Goal: Task Accomplishment & Management: Complete application form

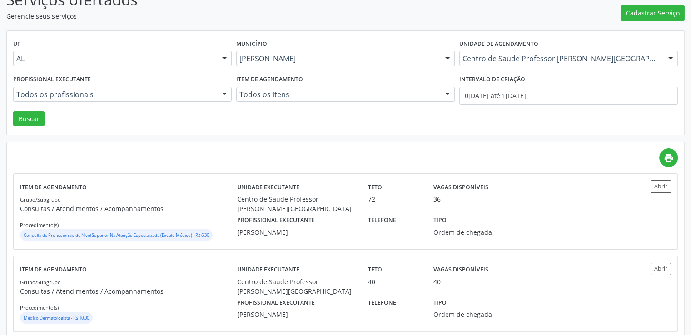
scroll to position [2, 0]
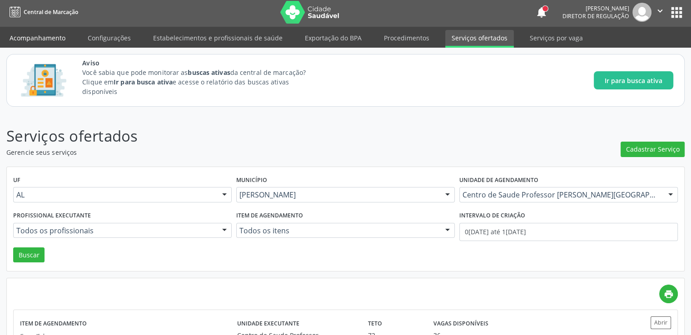
click at [52, 39] on link "Acompanhamento" at bounding box center [37, 38] width 69 height 16
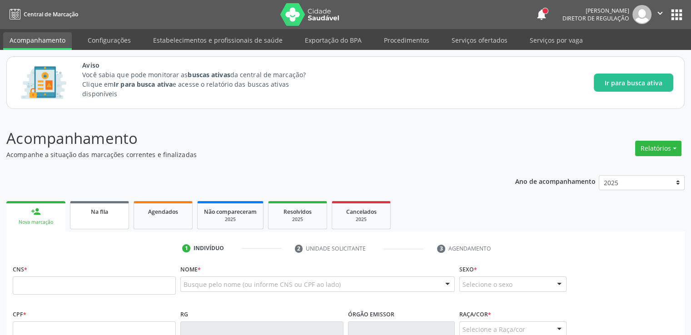
click at [99, 213] on span "Na fila" at bounding box center [99, 212] width 17 height 8
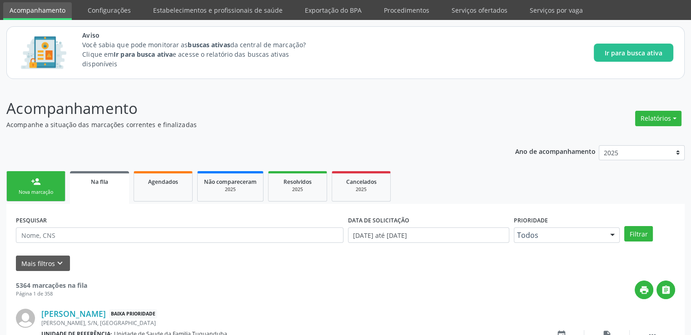
scroll to position [84, 0]
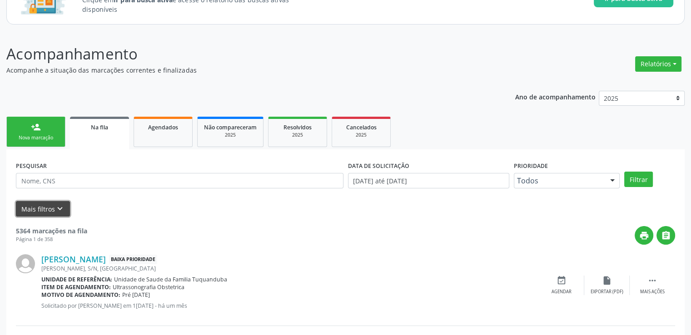
click at [40, 209] on button "Mais filtros keyboard_arrow_down" at bounding box center [43, 209] width 54 height 16
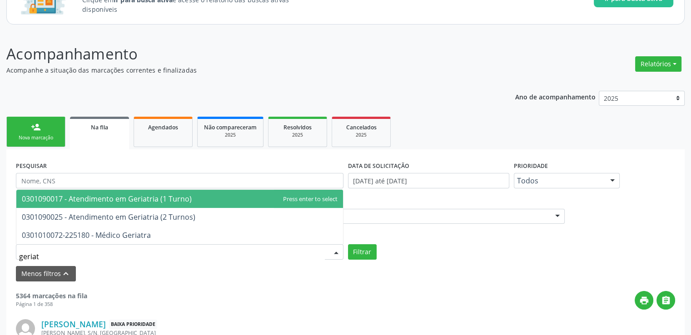
type input "geriatr"
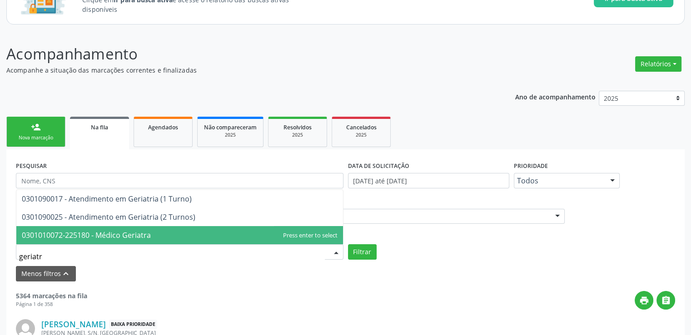
click at [106, 235] on span "0301010072-225180 - Médico Geriatra" at bounding box center [86, 235] width 129 height 10
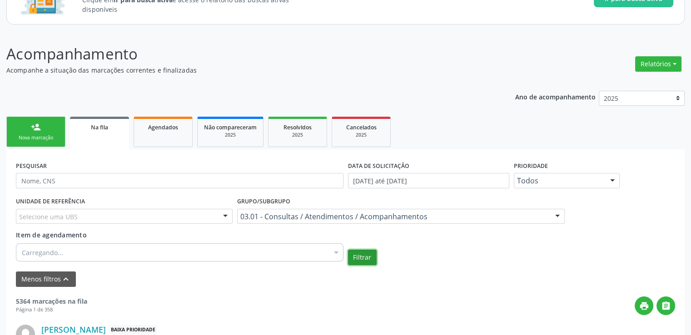
click at [364, 261] on button "Filtrar" at bounding box center [362, 257] width 29 height 15
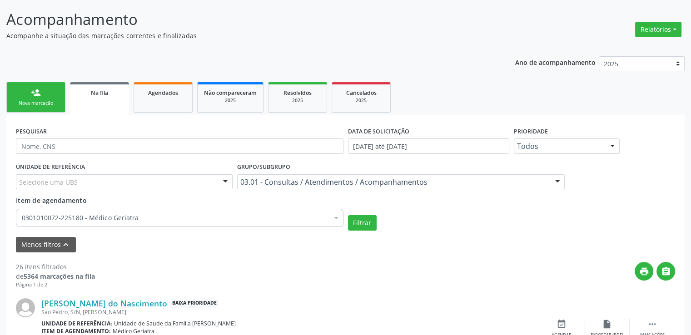
scroll to position [18, 0]
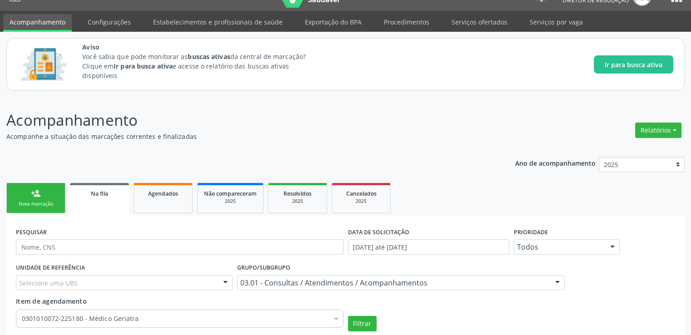
click at [461, 25] on link "Serviços ofertados" at bounding box center [479, 22] width 69 height 16
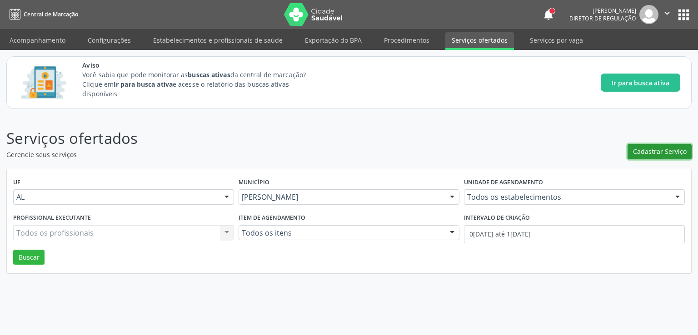
click at [655, 153] on span "Cadastrar Serviço" at bounding box center [660, 152] width 54 height 10
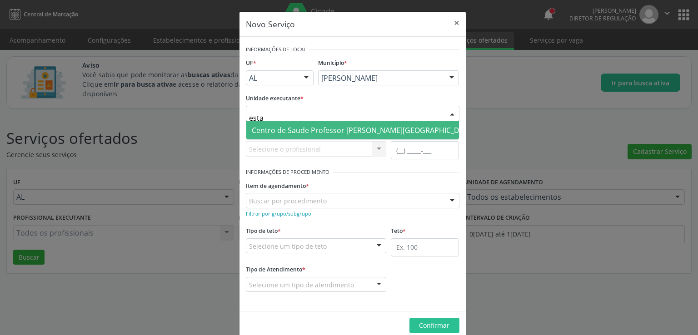
type input "estac"
click at [340, 131] on span "Centro de Saude Professor [PERSON_NAME][GEOGRAPHIC_DATA]" at bounding box center [363, 130] width 223 height 10
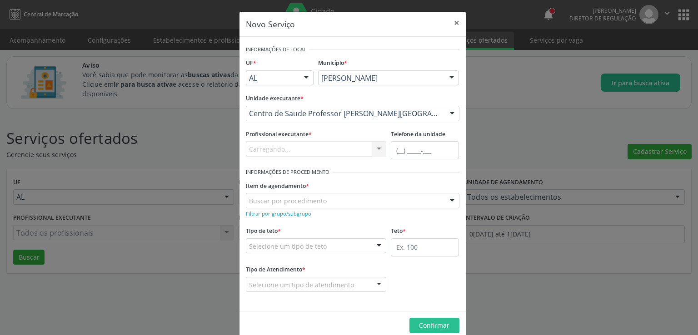
click at [280, 146] on div "Carregando... Nenhum resultado encontrado para: " " Não há nenhuma opção para s…" at bounding box center [316, 148] width 141 height 15
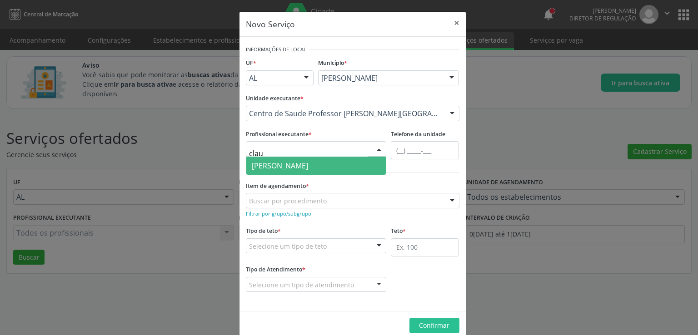
type input "claud"
click at [308, 168] on span "[PERSON_NAME]" at bounding box center [280, 166] width 56 height 10
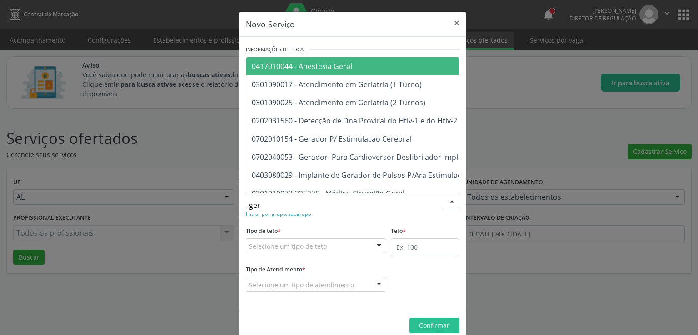
type input "geri"
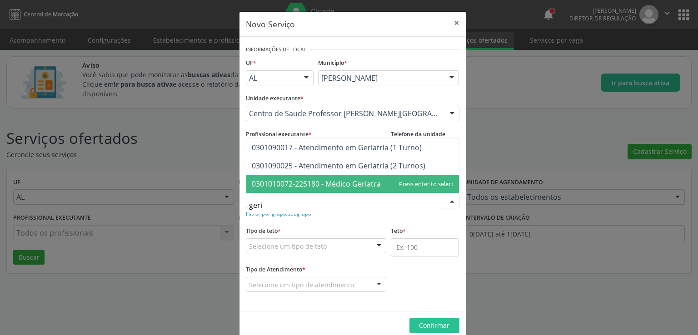
click at [344, 181] on span "0301010072-225180 - Médico Geriatra" at bounding box center [316, 184] width 129 height 10
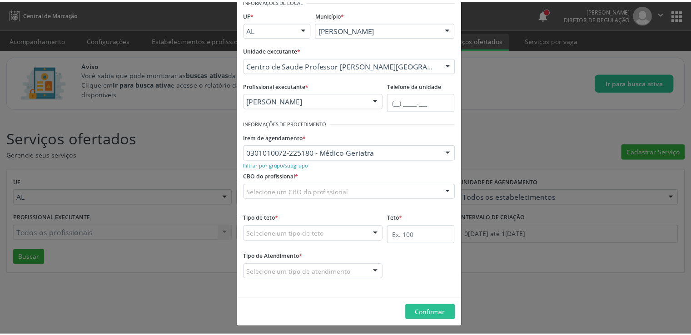
scroll to position [51, 0]
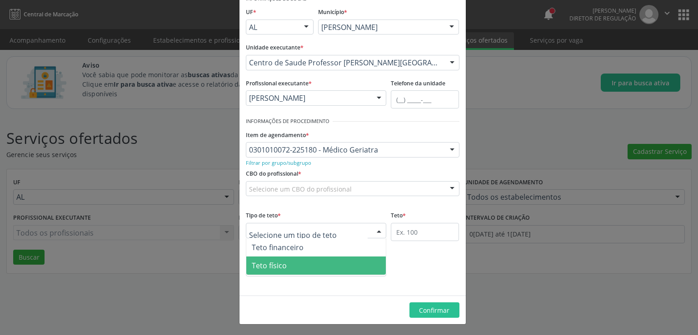
click at [285, 262] on span "Teto físico" at bounding box center [316, 266] width 140 height 18
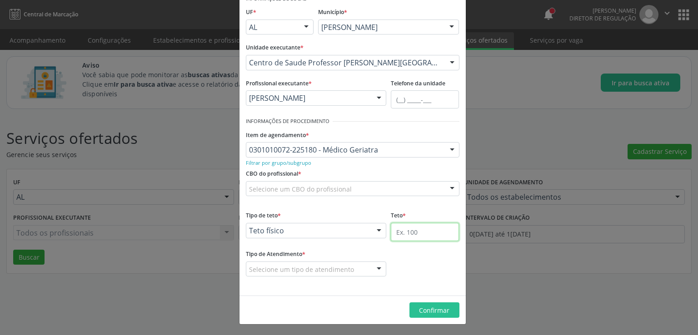
click at [408, 233] on input "text" at bounding box center [425, 232] width 68 height 18
type input "14"
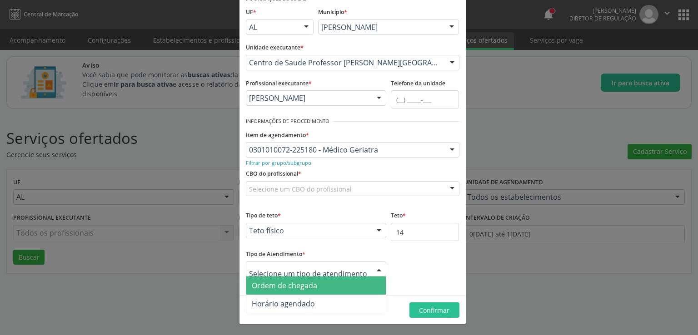
click at [310, 288] on span "Ordem de chegada" at bounding box center [284, 286] width 65 height 10
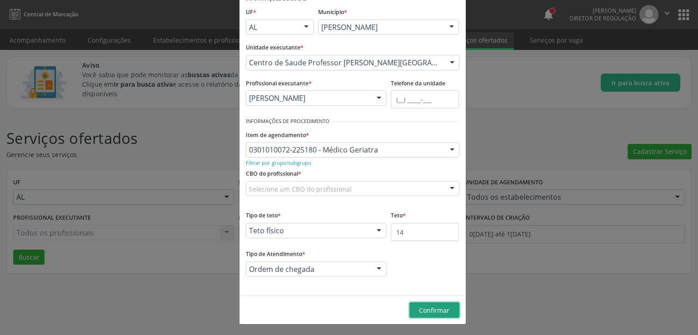
click at [432, 309] on span "Confirmar" at bounding box center [434, 310] width 30 height 9
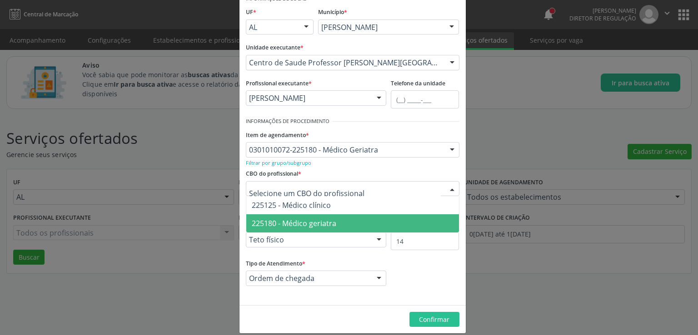
click at [308, 224] on span "225180 - Médico geriatra" at bounding box center [294, 223] width 84 height 10
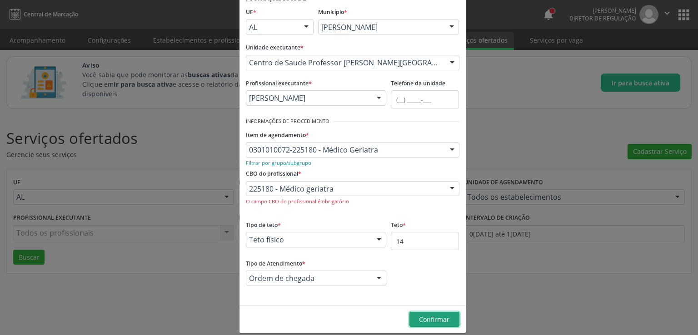
click at [422, 317] on span "Confirmar" at bounding box center [434, 319] width 30 height 9
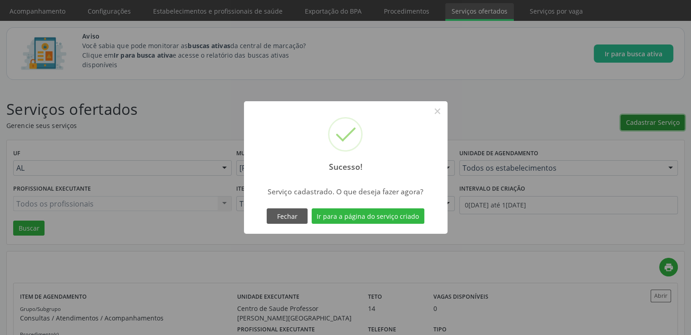
scroll to position [91, 0]
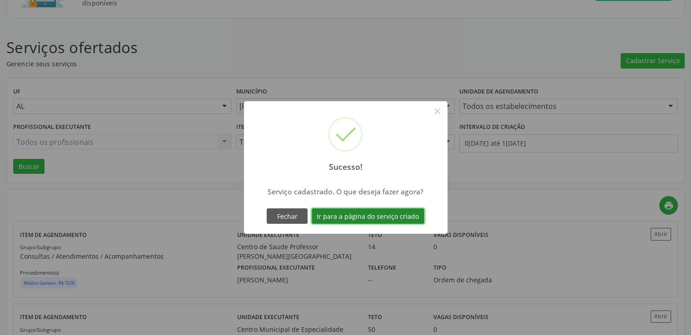
click at [360, 213] on button "Ir para a página do serviço criado" at bounding box center [368, 215] width 113 height 15
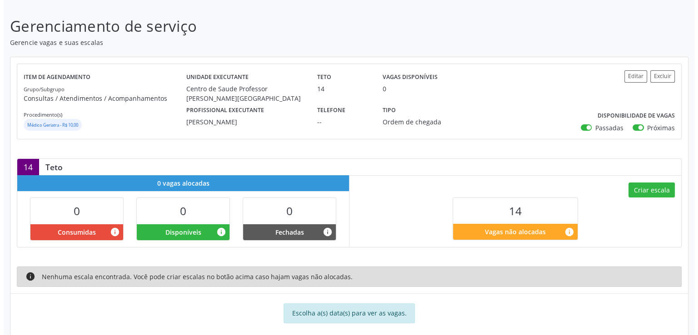
scroll to position [144, 0]
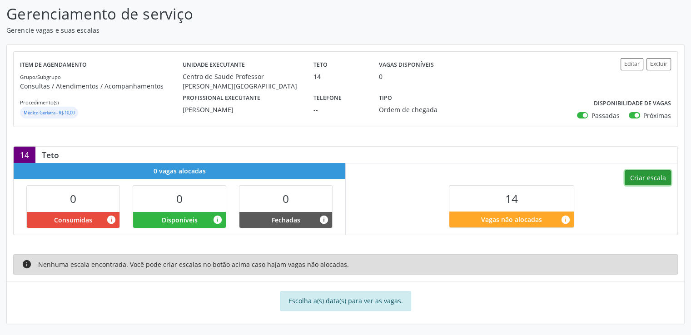
click at [653, 182] on button "Criar escala" at bounding box center [648, 177] width 46 height 15
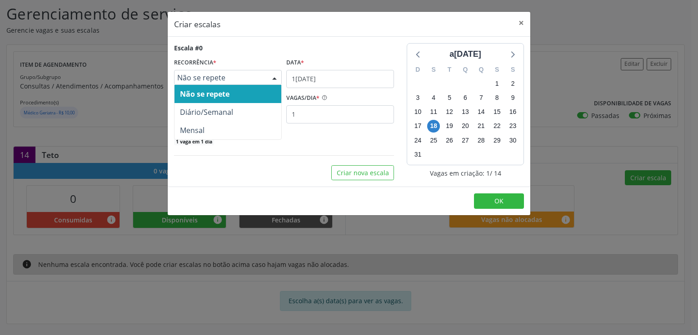
click at [268, 75] on div at bounding box center [275, 77] width 14 height 15
click at [321, 75] on input "1[DATE]" at bounding box center [340, 79] width 108 height 18
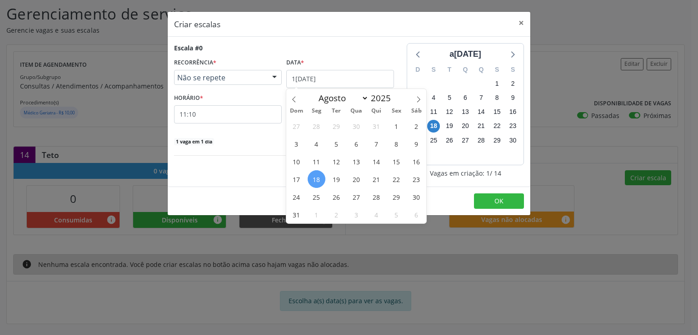
click at [340, 178] on span "19" at bounding box center [336, 179] width 18 height 18
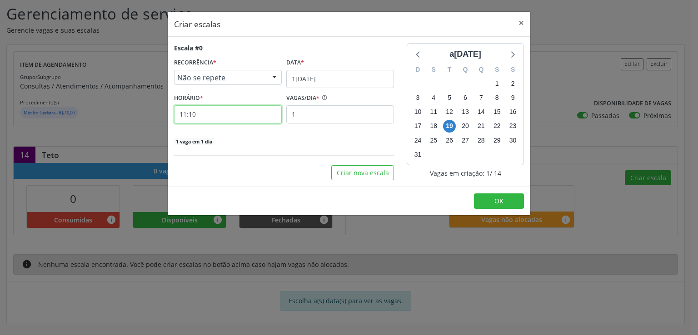
click at [229, 116] on input "11:10" at bounding box center [228, 114] width 108 height 18
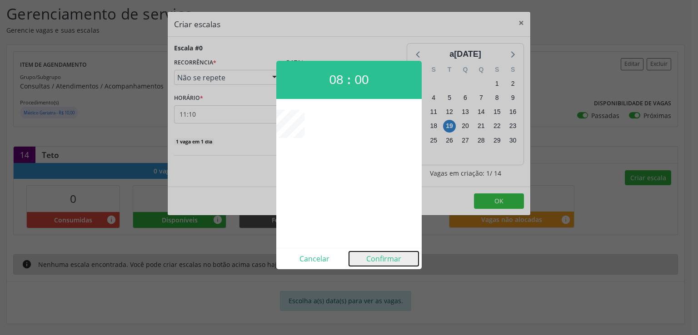
click at [385, 256] on button "Confirmar" at bounding box center [383, 259] width 69 height 15
type input "08:00"
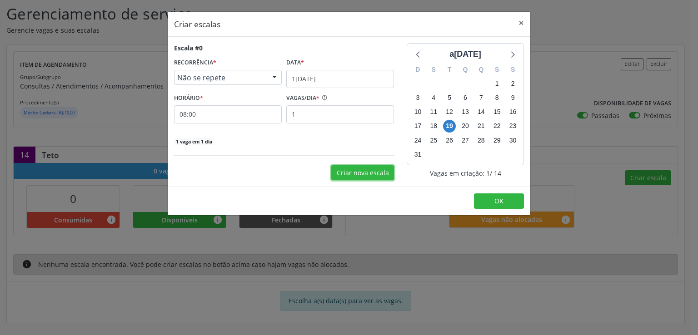
click at [365, 170] on button "Criar nova escala" at bounding box center [362, 172] width 63 height 15
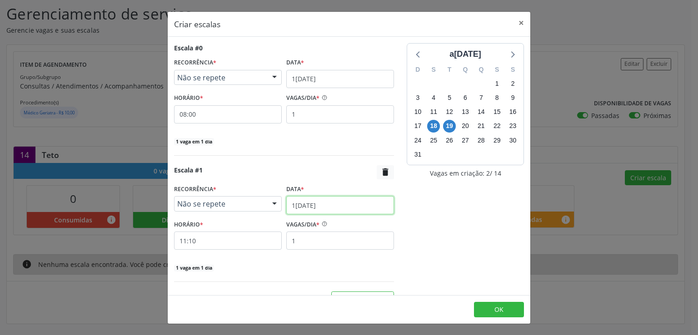
click at [297, 203] on input "1[DATE]" at bounding box center [340, 205] width 108 height 18
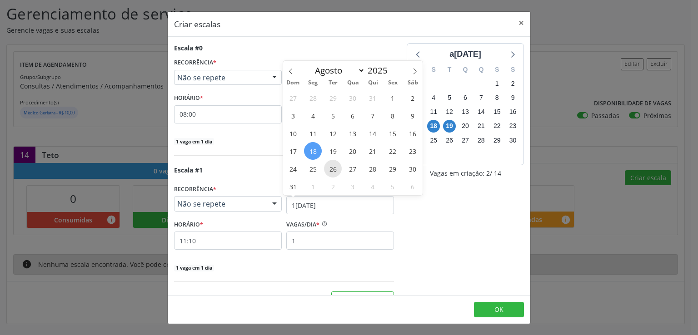
click at [332, 165] on span "26" at bounding box center [333, 169] width 18 height 18
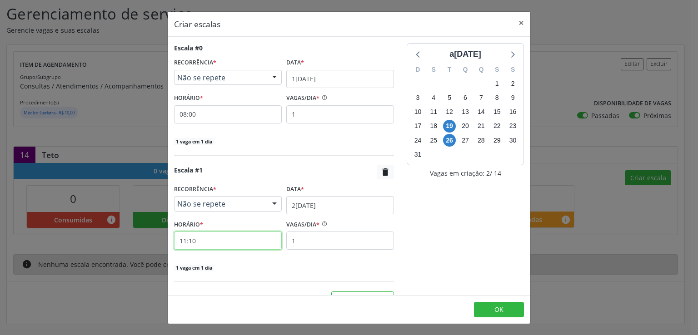
click at [214, 237] on input "11:10" at bounding box center [228, 241] width 108 height 18
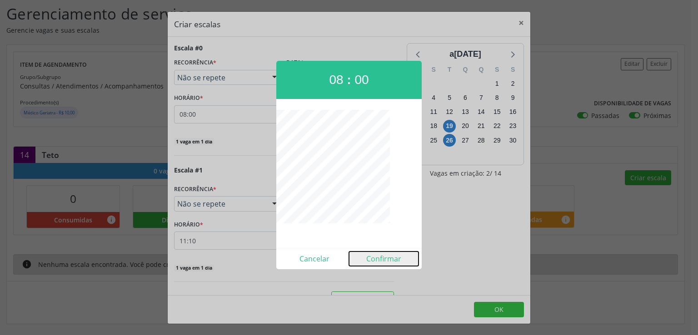
click at [373, 255] on button "Confirmar" at bounding box center [383, 259] width 69 height 15
type input "08:00"
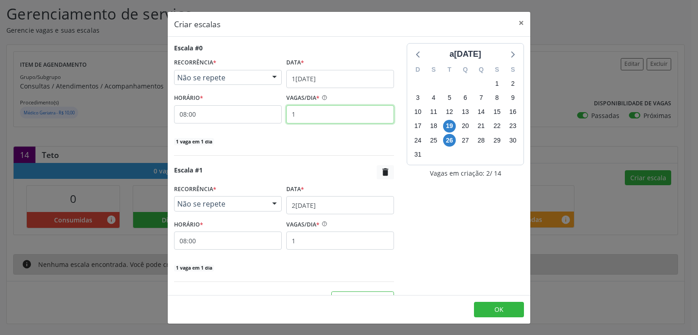
click at [318, 114] on input "1" at bounding box center [340, 114] width 108 height 18
type input "7"
click at [297, 247] on input "1" at bounding box center [340, 241] width 108 height 18
type input "7"
click at [427, 235] on div "a[DATE] D S T Q Q S S 27 28 29 30 31 1 2 3 4 5 6 7 8 9 10 11 12 13 14 15 16 17 …" at bounding box center [465, 175] width 130 height 264
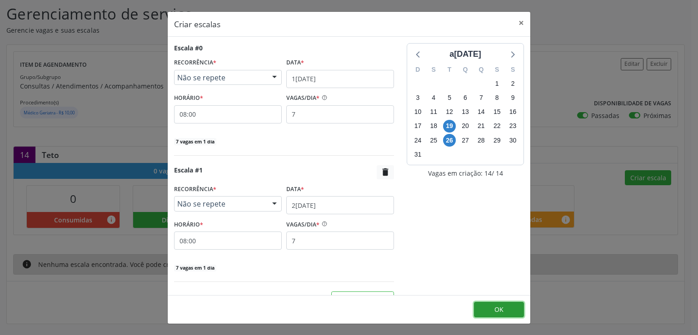
click at [507, 313] on button "OK" at bounding box center [499, 309] width 50 height 15
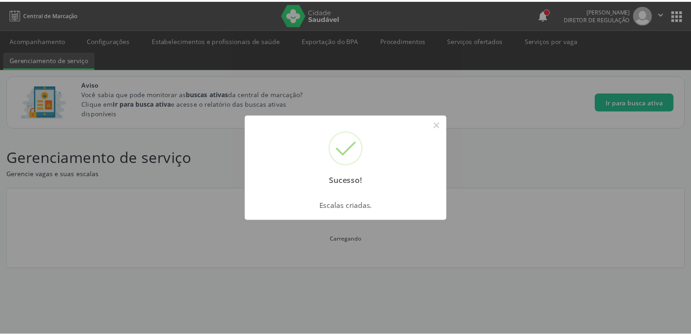
scroll to position [0, 0]
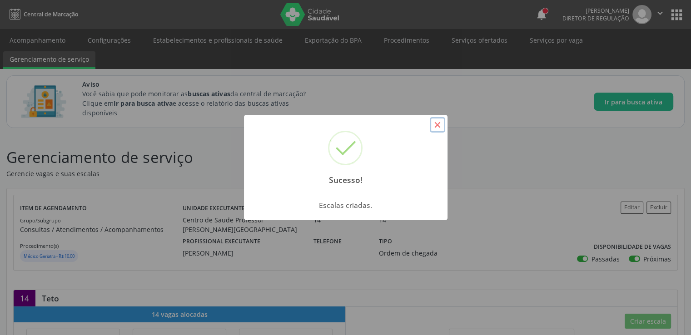
click at [434, 126] on button "×" at bounding box center [437, 124] width 15 height 15
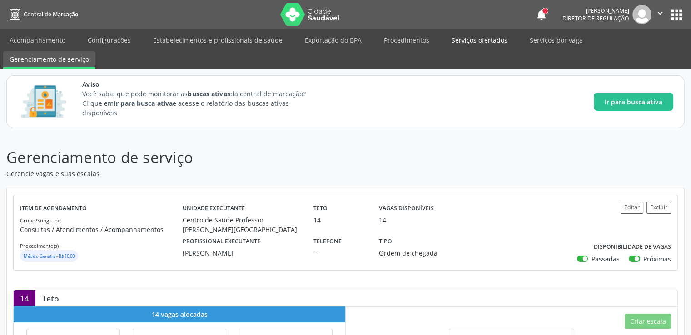
click at [469, 38] on link "Serviços ofertados" at bounding box center [479, 40] width 69 height 16
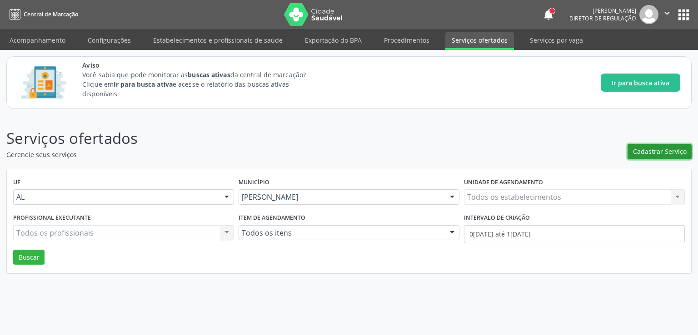
click at [668, 146] on button "Cadastrar Serviço" at bounding box center [659, 151] width 64 height 15
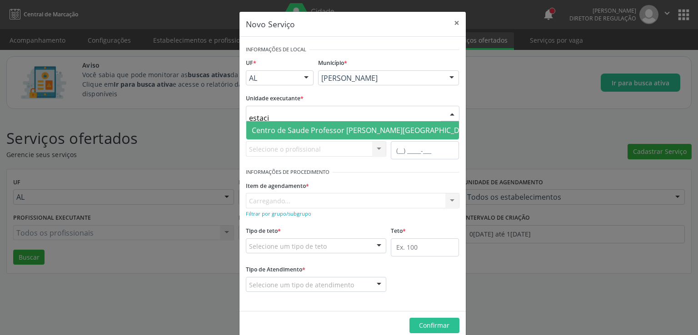
type input "estacio"
click at [300, 128] on span "Centro de Saude Professor [PERSON_NAME][GEOGRAPHIC_DATA]" at bounding box center [363, 130] width 223 height 10
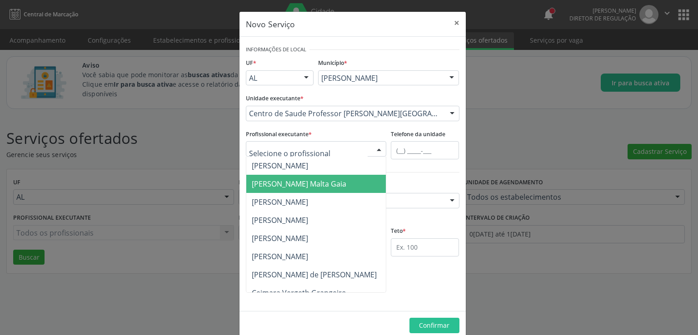
click at [276, 181] on span "[PERSON_NAME] Malta Gaia" at bounding box center [299, 184] width 94 height 10
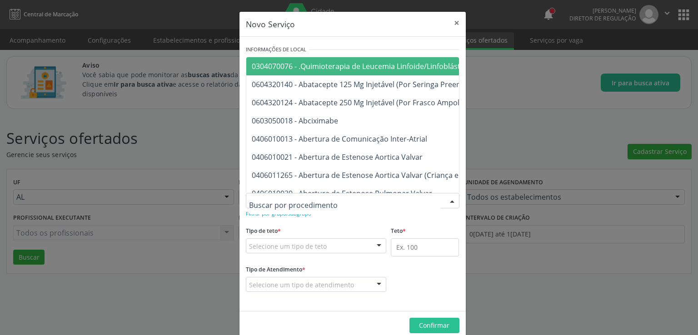
click at [338, 219] on form "Informações de Local UF * AL AL Nenhum resultado encontrado para: " " Não há ne…" at bounding box center [352, 174] width 213 height 262
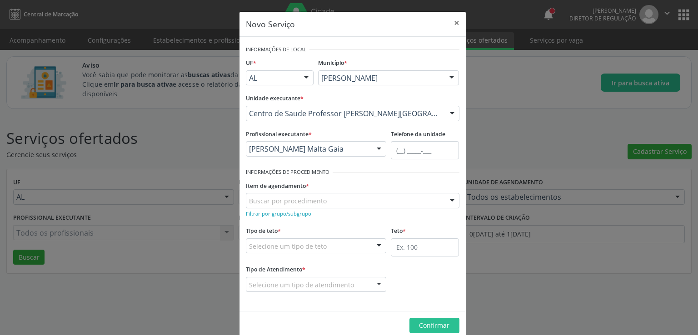
click at [329, 198] on div "Buscar por procedimento" at bounding box center [352, 200] width 213 height 15
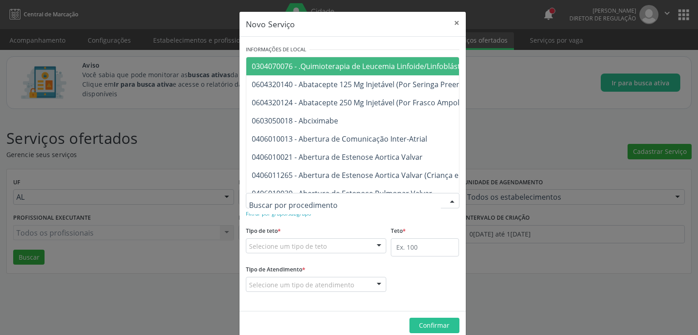
click at [329, 222] on form "Informações de Local UF * AL AL Nenhum resultado encontrado para: " " Não há ne…" at bounding box center [352, 174] width 213 height 262
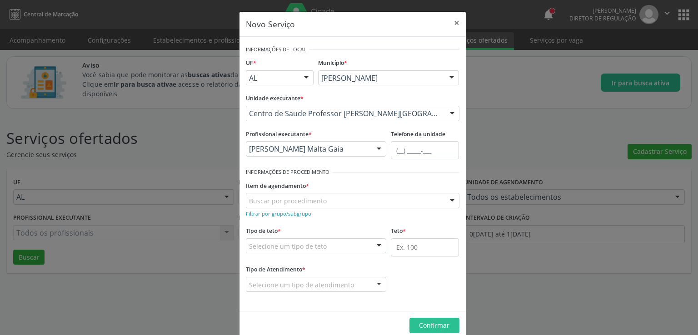
click at [329, 224] on div "Tipo de teto * Selecione um tipo de teto Teto financeiro Teto físico Nenhum res…" at bounding box center [316, 238] width 141 height 29
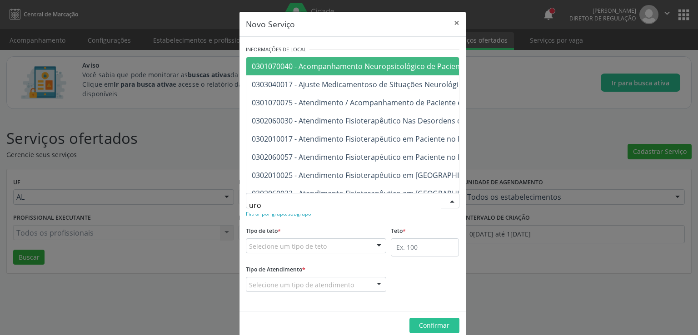
type input "urol"
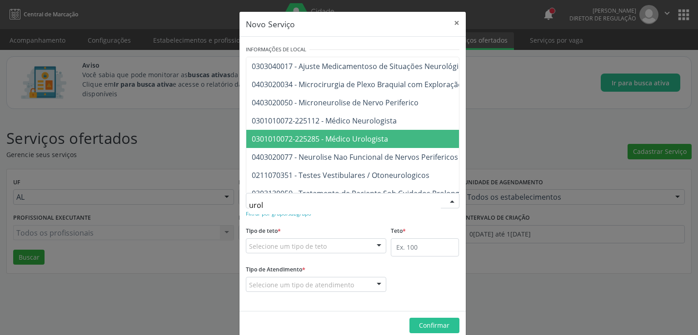
click at [388, 142] on span "0301010072-225285 - Médico Urologista" at bounding box center [419, 139] width 346 height 18
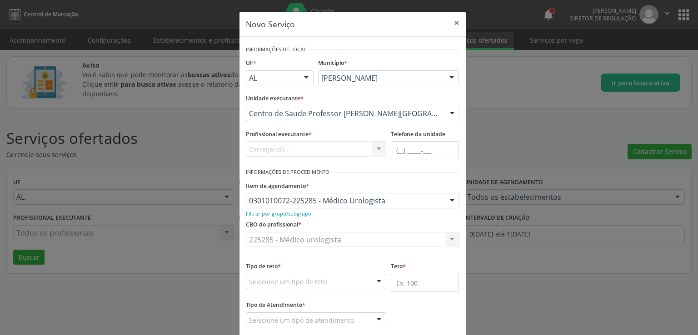
click at [320, 246] on div "225285 - Médico urologista 225285 - Médico urologista Nenhum resultado encontra…" at bounding box center [352, 239] width 213 height 15
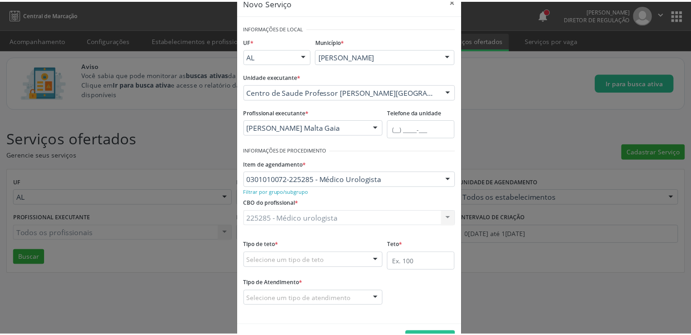
scroll to position [51, 0]
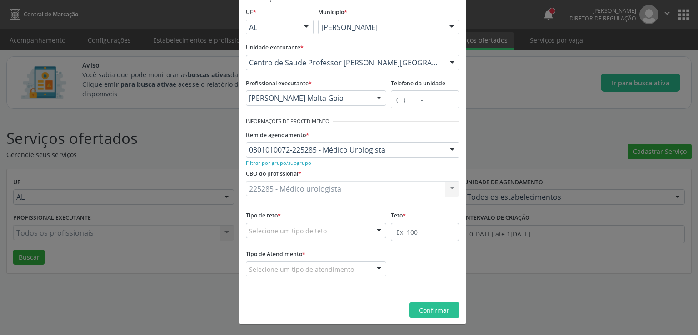
click at [325, 228] on div "Selecione um tipo de teto" at bounding box center [316, 230] width 141 height 15
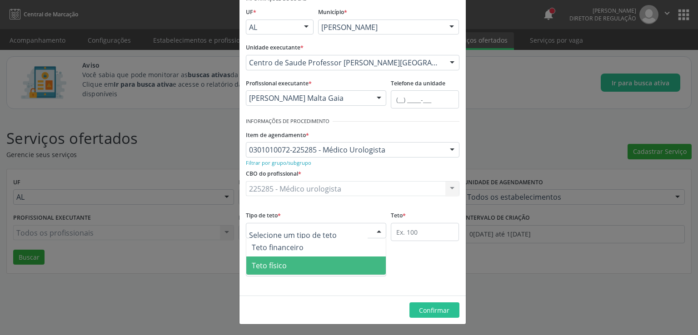
click at [296, 262] on span "Teto físico" at bounding box center [316, 266] width 140 height 18
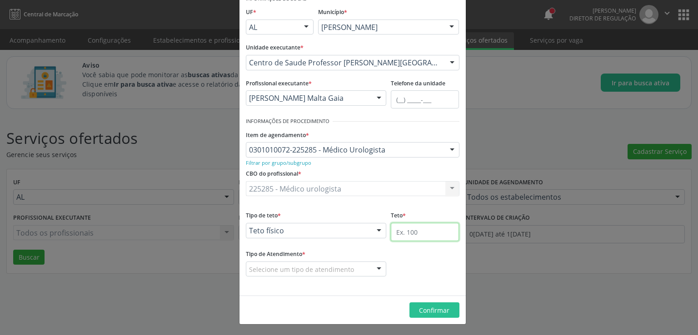
click at [423, 229] on input "text" at bounding box center [425, 232] width 68 height 18
type input "24"
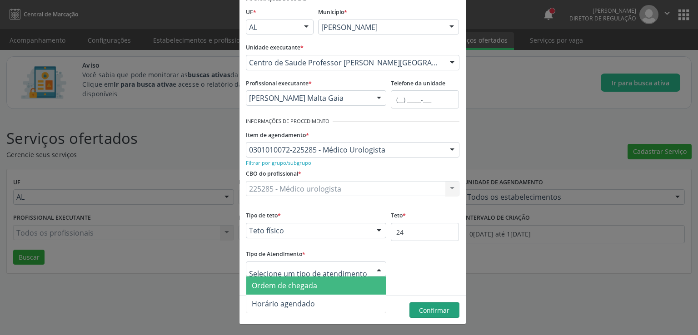
click at [294, 283] on span "Ordem de chegada" at bounding box center [284, 286] width 65 height 10
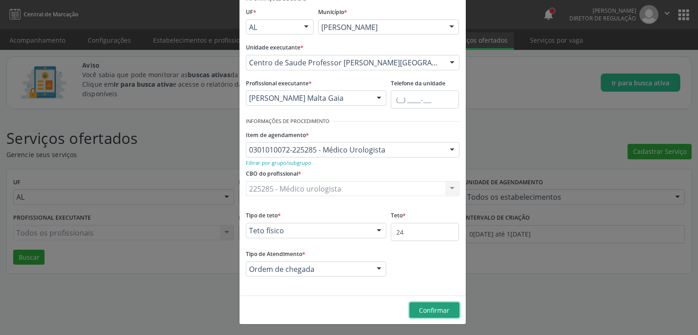
click at [434, 309] on span "Confirmar" at bounding box center [434, 310] width 30 height 9
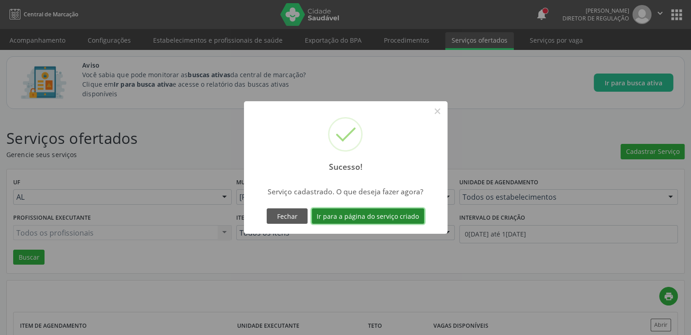
click at [351, 215] on button "Ir para a página do serviço criado" at bounding box center [368, 215] width 113 height 15
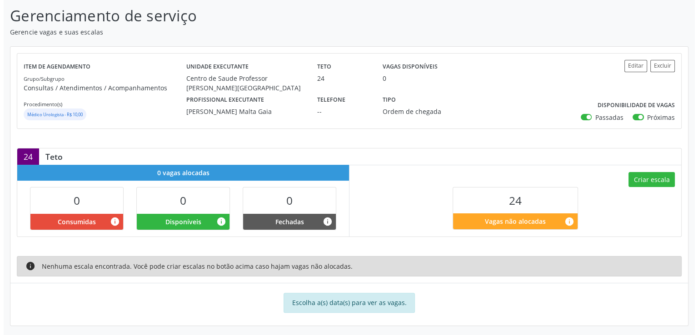
scroll to position [144, 0]
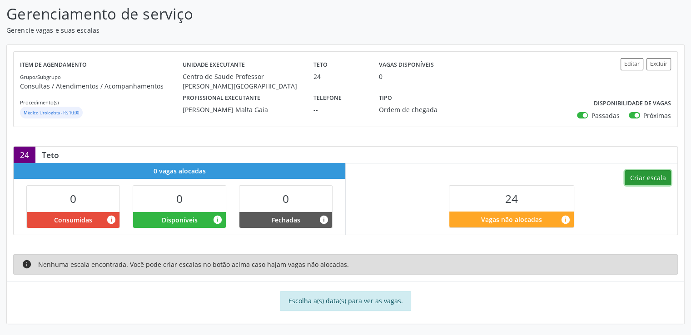
click at [640, 180] on button "Criar escala" at bounding box center [648, 177] width 46 height 15
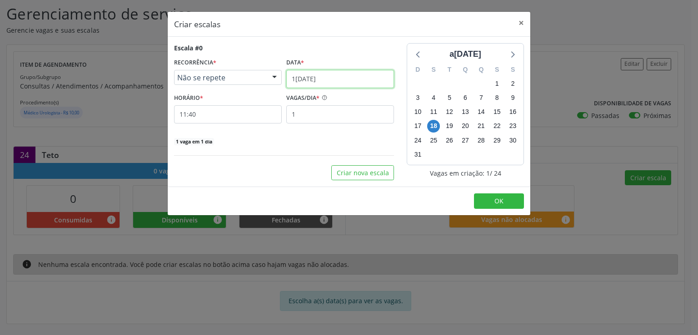
click at [302, 77] on input "1[DATE]" at bounding box center [340, 79] width 108 height 18
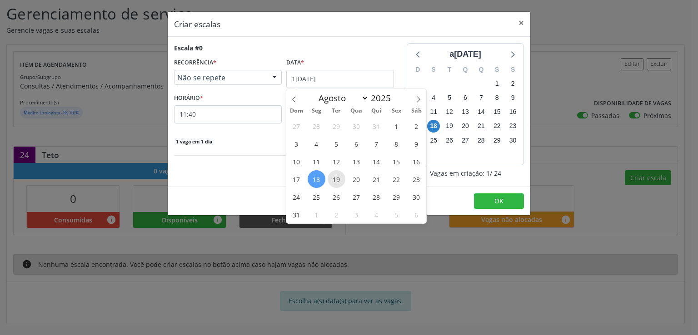
click at [333, 178] on span "19" at bounding box center [336, 179] width 18 height 18
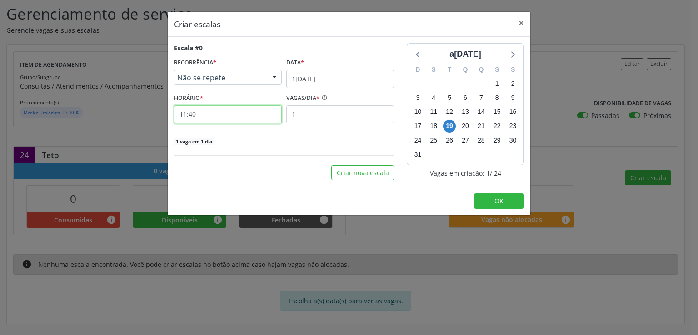
click at [233, 119] on input "11:40" at bounding box center [228, 114] width 108 height 18
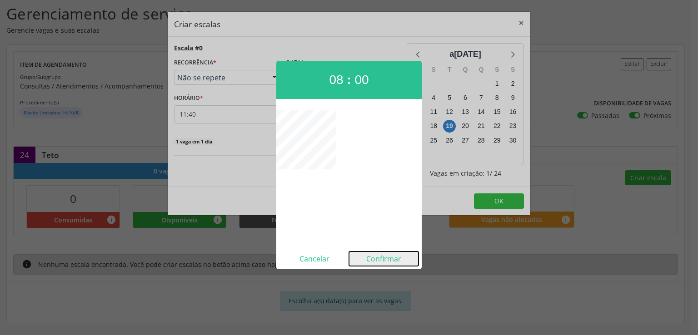
click at [383, 259] on button "Confirmar" at bounding box center [383, 259] width 69 height 15
type input "08:00"
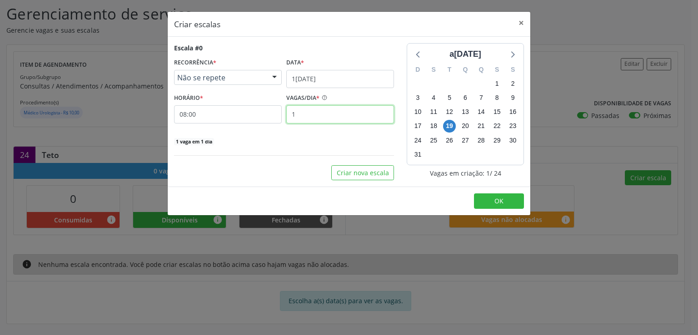
click at [322, 114] on input "1" at bounding box center [340, 114] width 108 height 18
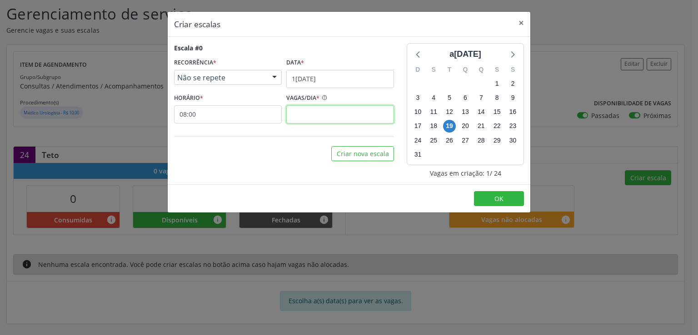
type input "5"
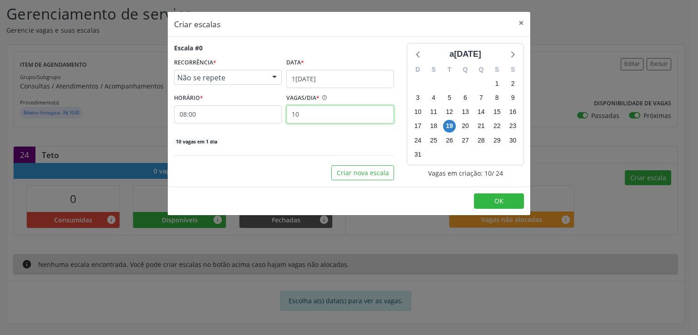
type input "10"
click at [307, 148] on div "Escala #0 RECORRÊNCIA * Não se repete Não se repete Diário/Semanal Mensal Nenhu…" at bounding box center [284, 111] width 233 height 137
click at [357, 173] on button "Criar nova escala" at bounding box center [362, 172] width 63 height 15
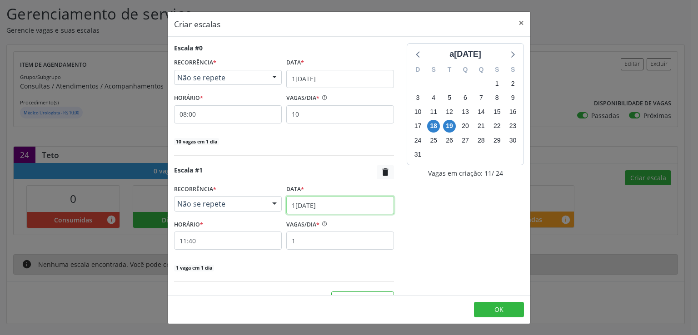
click at [312, 206] on input "1[DATE]" at bounding box center [340, 205] width 108 height 18
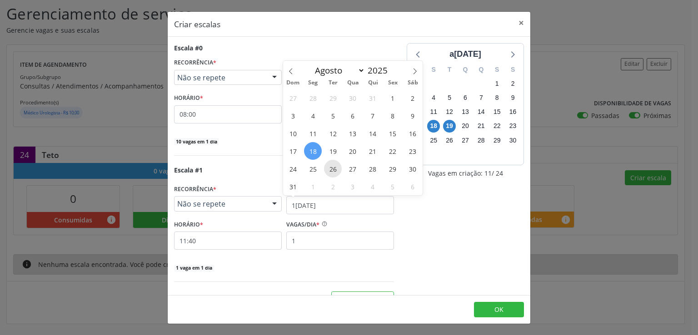
click at [330, 168] on span "26" at bounding box center [333, 169] width 18 height 18
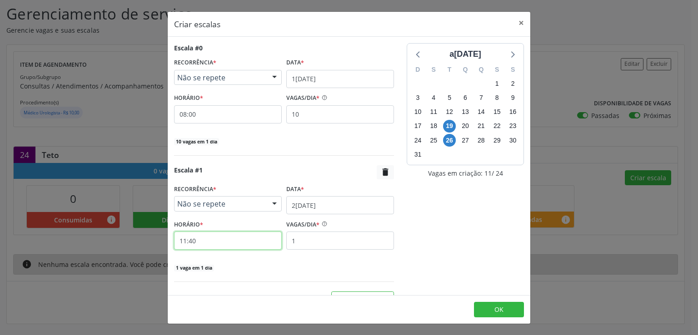
click at [259, 240] on input "11:40" at bounding box center [228, 241] width 108 height 18
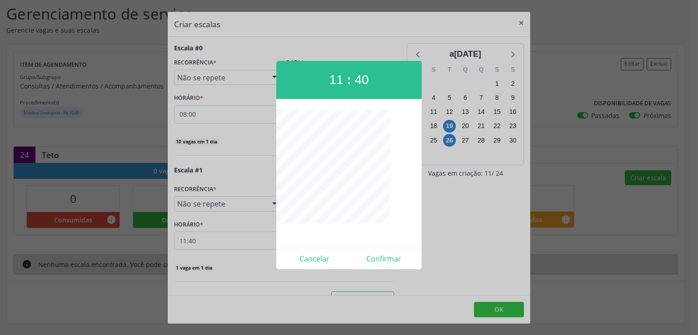
click at [462, 222] on div at bounding box center [349, 167] width 698 height 335
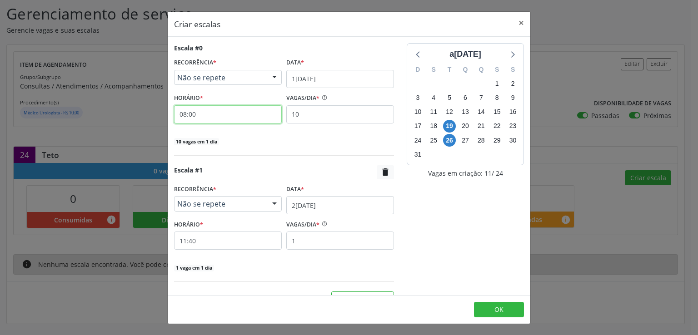
click at [242, 112] on input "08:00" at bounding box center [228, 114] width 108 height 18
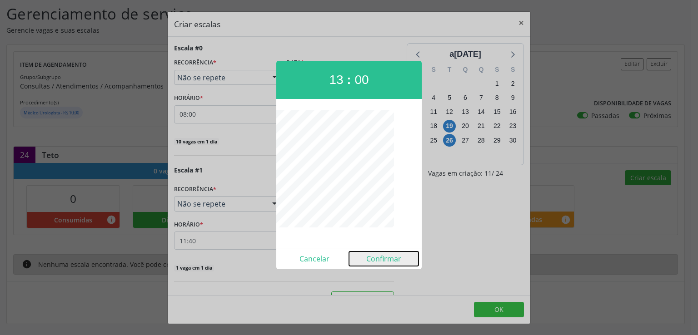
click at [378, 262] on button "Confirmar" at bounding box center [383, 259] width 69 height 15
type input "13:00"
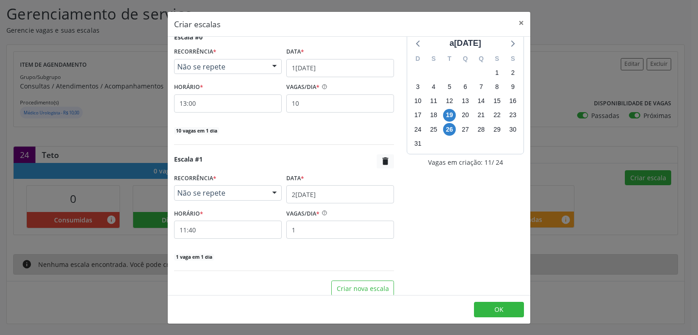
scroll to position [17, 0]
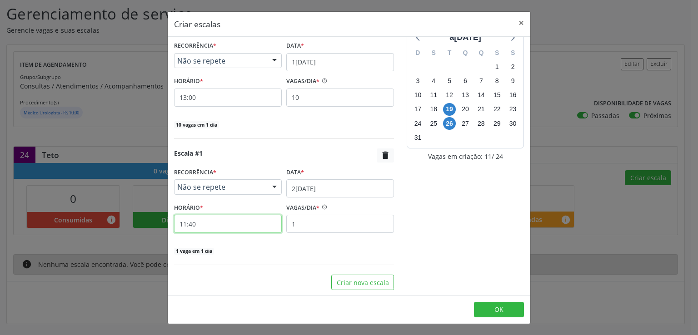
click at [222, 220] on input "11:40" at bounding box center [228, 224] width 108 height 18
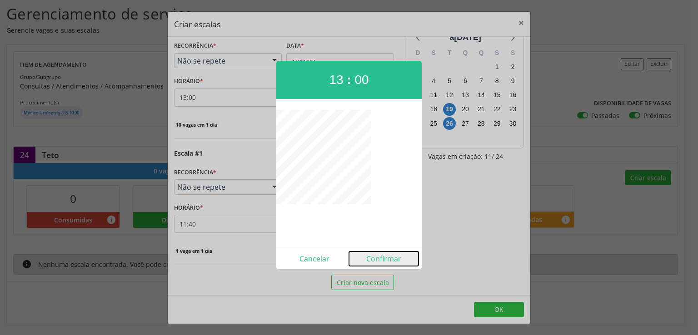
click at [382, 254] on button "Confirmar" at bounding box center [383, 259] width 69 height 15
type input "13:00"
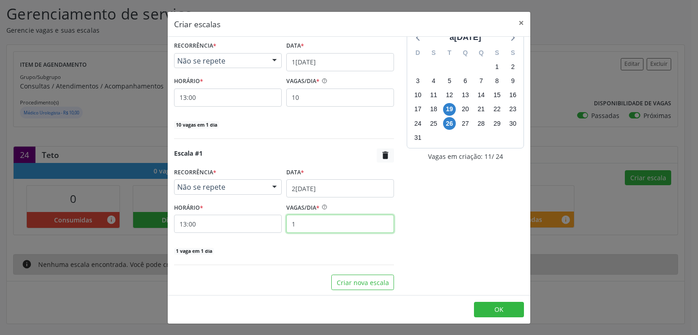
click at [309, 225] on input "1" at bounding box center [340, 224] width 108 height 18
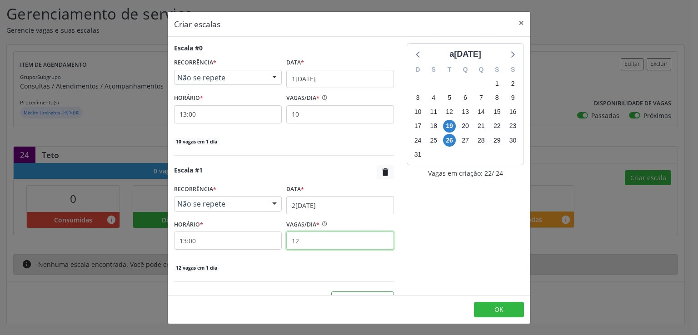
type input "12"
click at [466, 225] on div "a[DATE] D S T Q Q S S 27 28 29 30 31 1 2 3 4 5 6 7 8 9 10 11 12 13 14 15 16 17 …" at bounding box center [465, 175] width 130 height 264
click at [508, 309] on button "OK" at bounding box center [499, 309] width 50 height 15
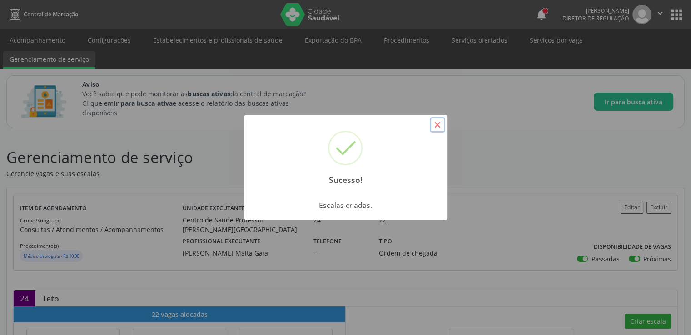
click at [441, 123] on button "×" at bounding box center [437, 124] width 15 height 15
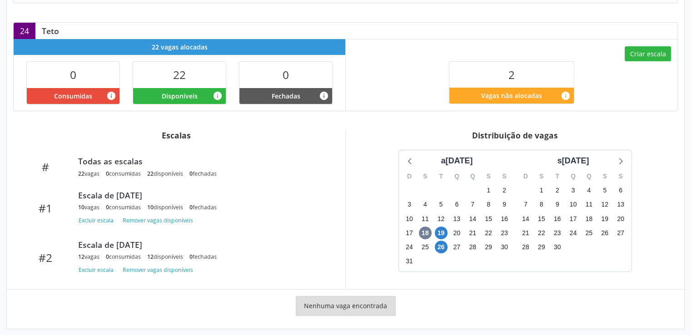
scroll to position [273, 0]
